Goal: Task Accomplishment & Management: Manage account settings

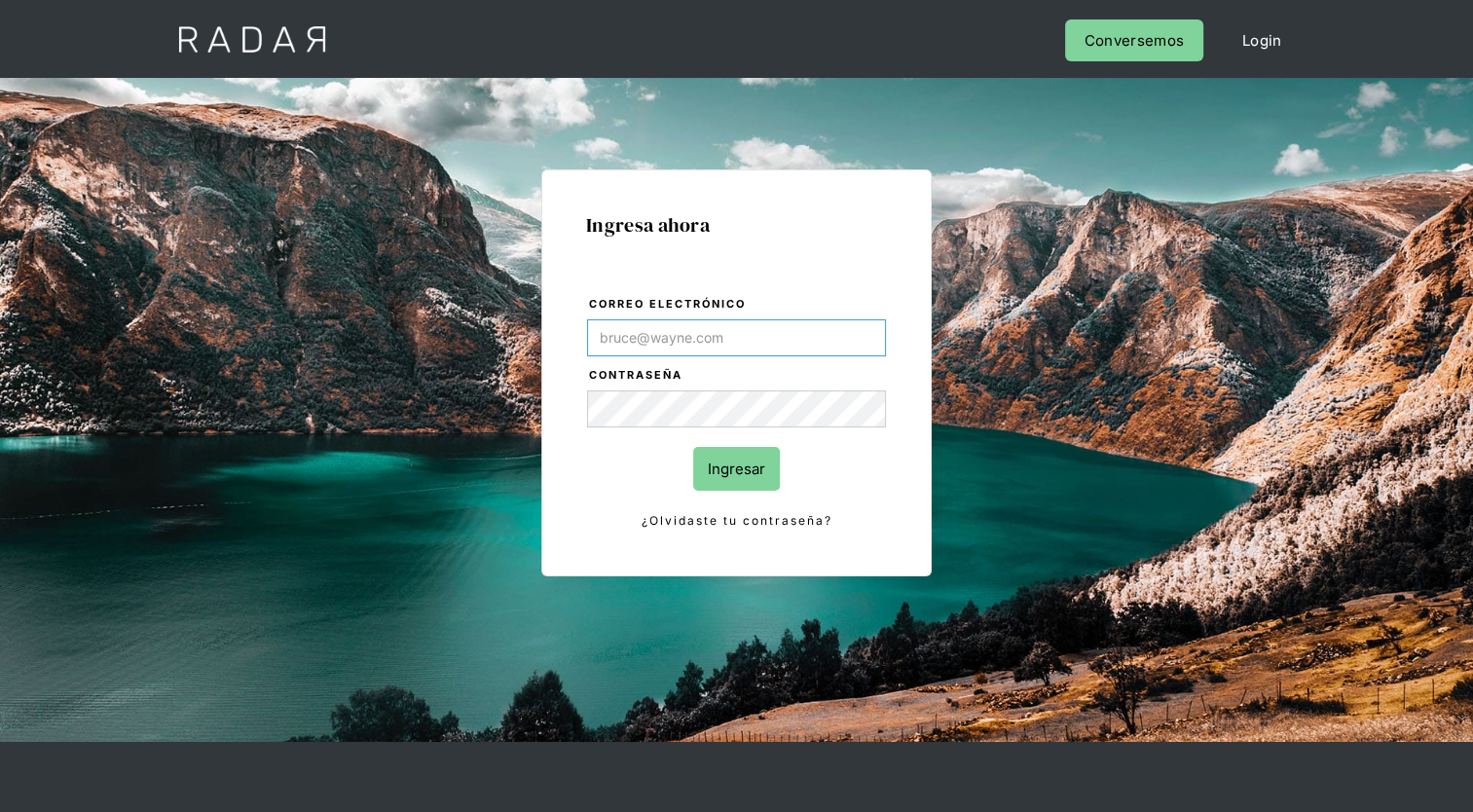
click at [687, 337] on input "Correo electrónico" at bounding box center [736, 337] width 299 height 37
type input "valentin.roca@remitee.com"
click at [760, 463] on input "Ingresar" at bounding box center [736, 469] width 87 height 44
click at [798, 524] on link "¿Olvidaste tu contraseña?" at bounding box center [736, 520] width 299 height 21
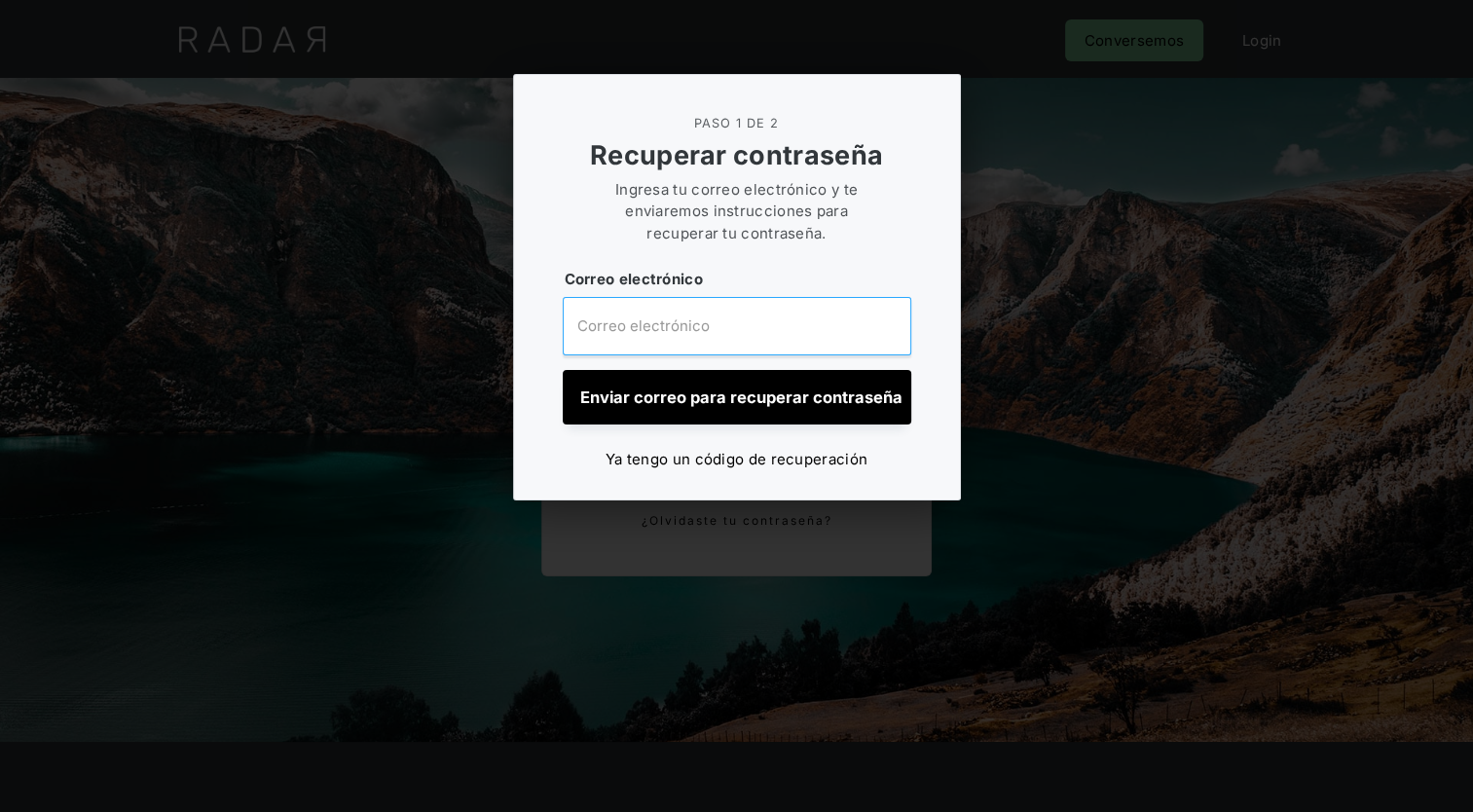
click at [713, 319] on input "email" at bounding box center [736, 326] width 348 height 59
type input "valentin.roca@remitee.com"
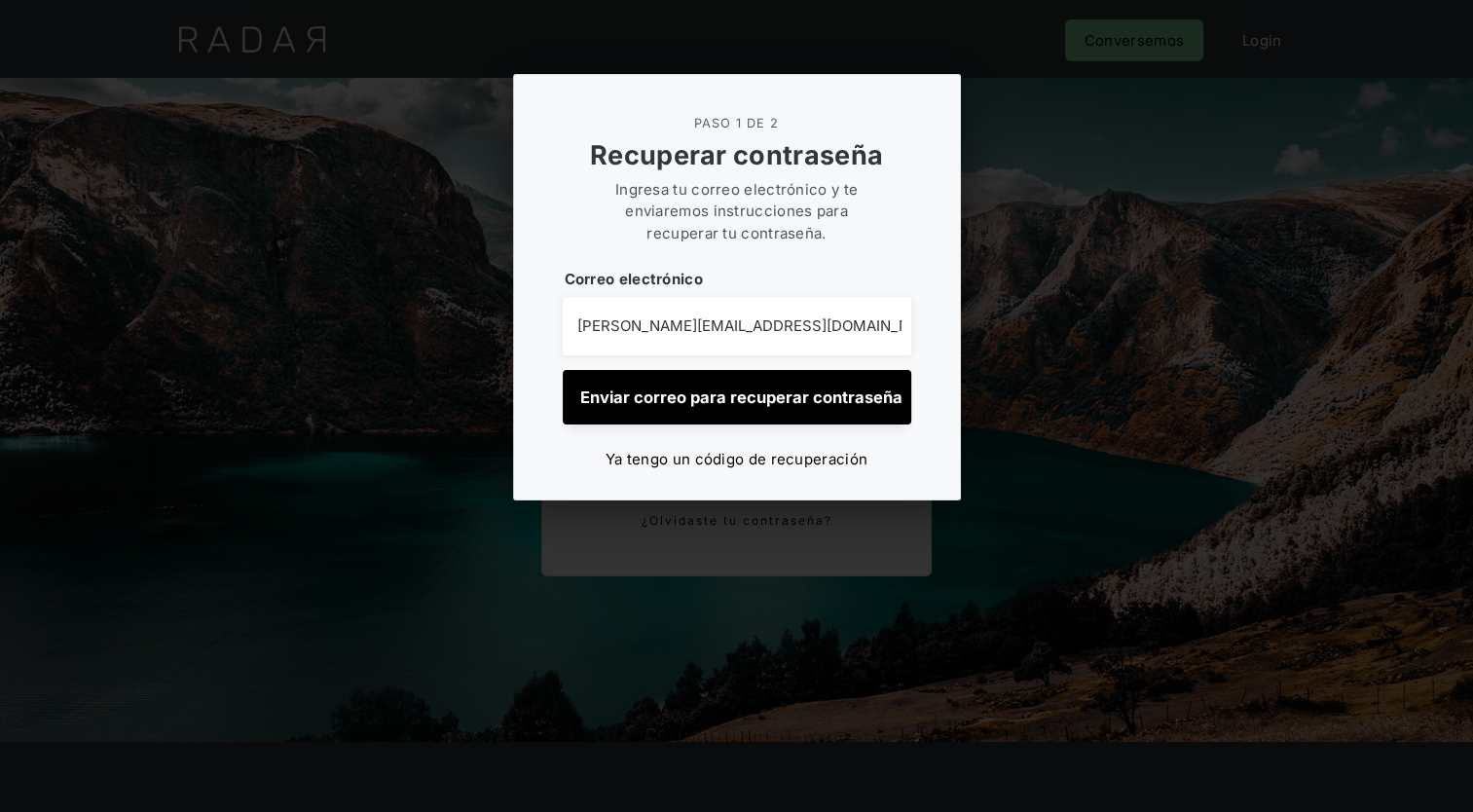
click at [699, 412] on input "Enviar correo para recuperar contraseña" at bounding box center [736, 397] width 348 height 55
click at [997, 201] on div at bounding box center [736, 406] width 1473 height 812
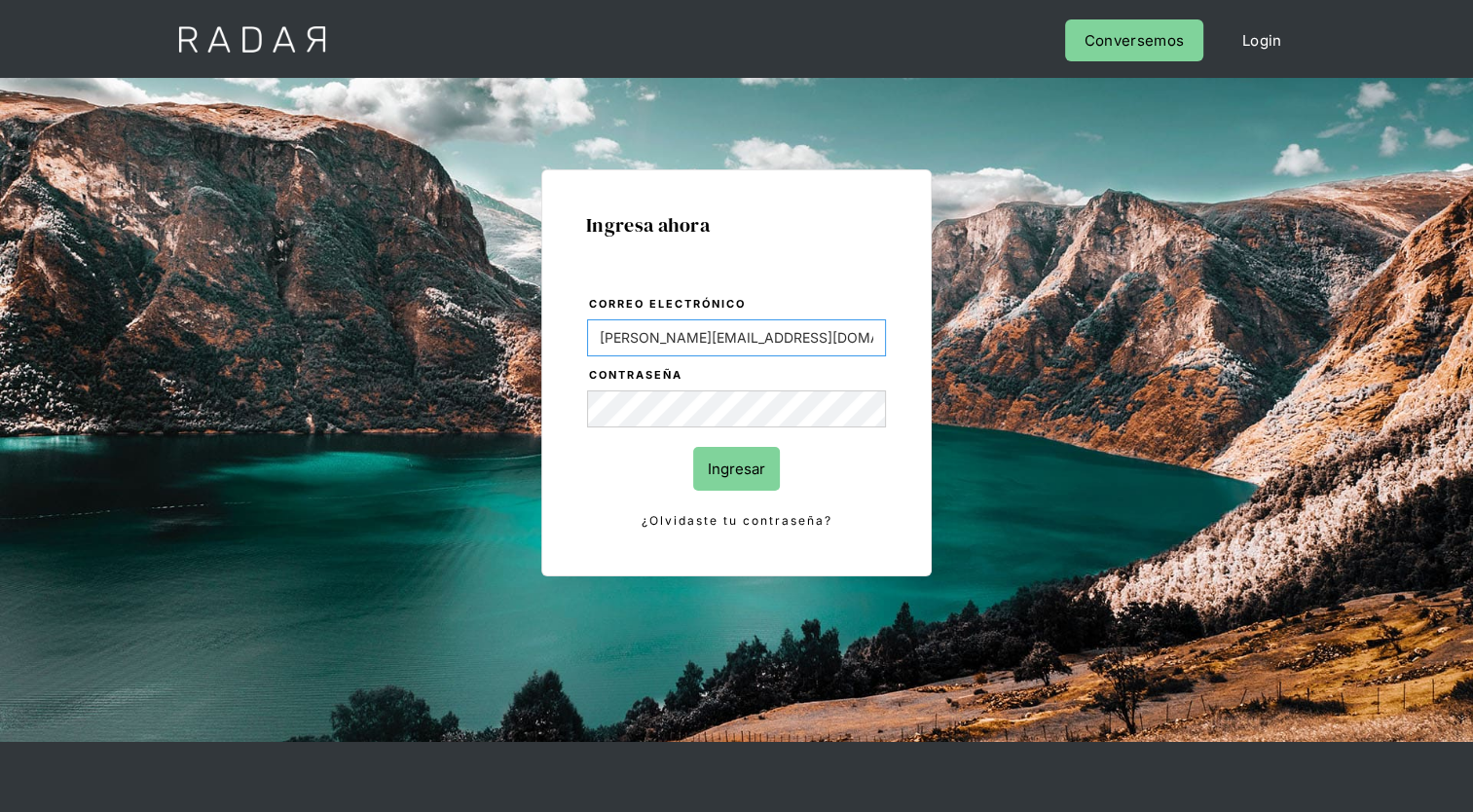
drag, startPoint x: 803, startPoint y: 340, endPoint x: 522, endPoint y: 341, distance: 281.0
click at [522, 341] on div "Ingresa ahora Correo electrónico valentin.roca@remitee.com Contraseña Ingresar …" at bounding box center [736, 439] width 915 height 606
paste input "lgarrido"
type input "[EMAIL_ADDRESS][DOMAIN_NAME]"
click at [721, 468] on input "Ingresar" at bounding box center [736, 469] width 87 height 44
